Goal: Task Accomplishment & Management: Use online tool/utility

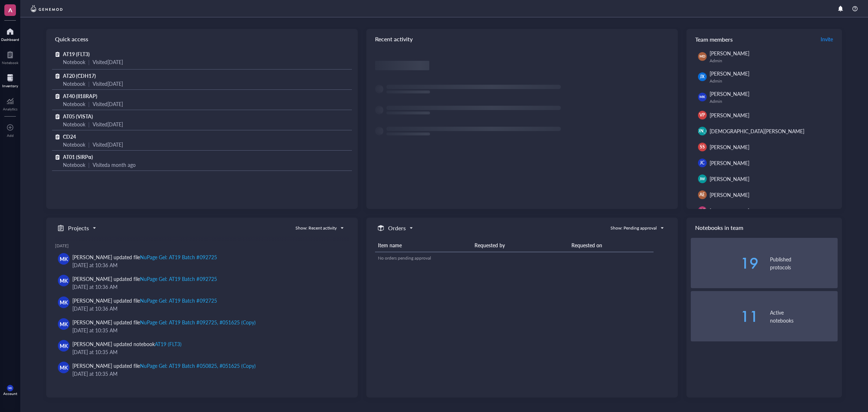
click at [9, 80] on div at bounding box center [10, 78] width 16 height 12
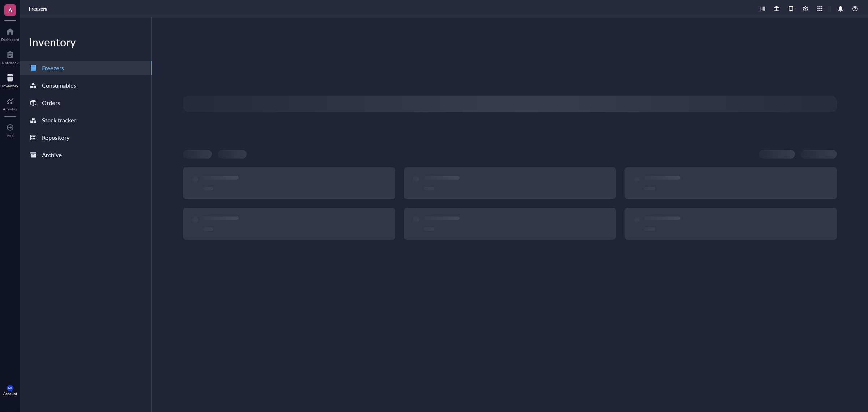
click at [84, 102] on div "Orders" at bounding box center [85, 103] width 131 height 14
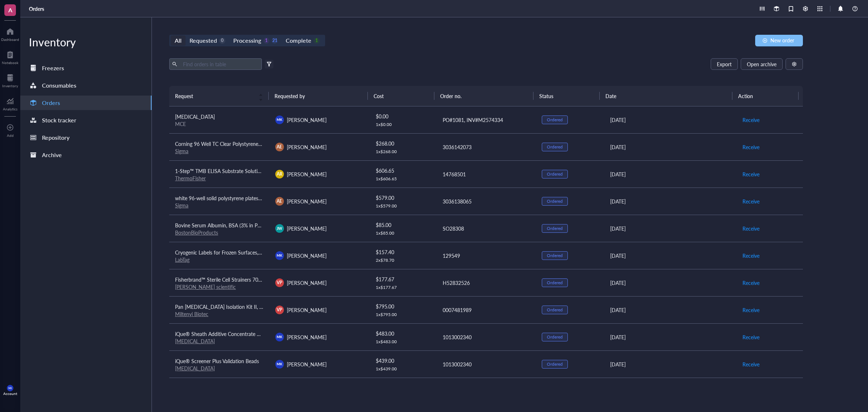
click at [770, 37] on button "New order" at bounding box center [779, 41] width 48 height 12
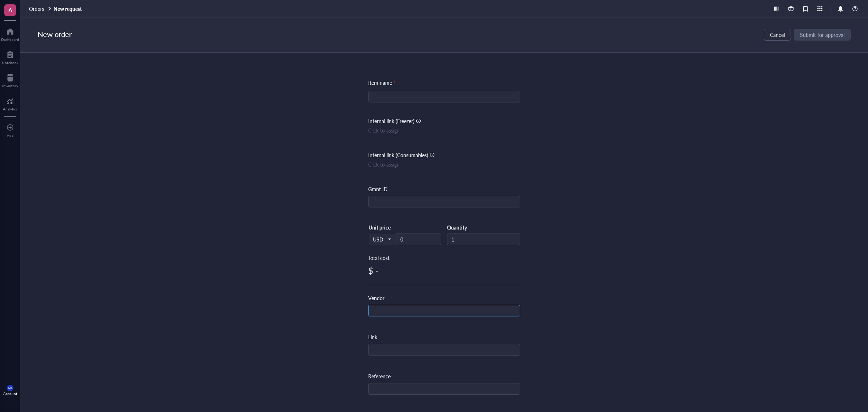
click at [388, 307] on input "text" at bounding box center [444, 311] width 151 height 12
click at [399, 311] on input "e" at bounding box center [444, 311] width 151 height 12
